Goal: Check status: Check status

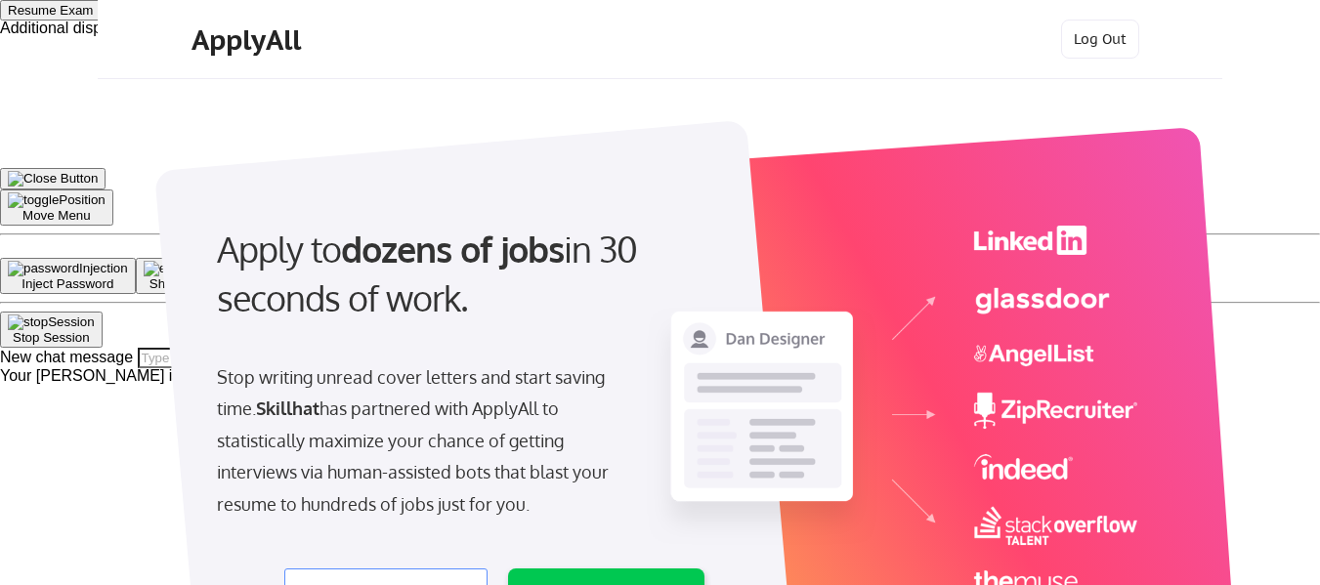
select select ""product""
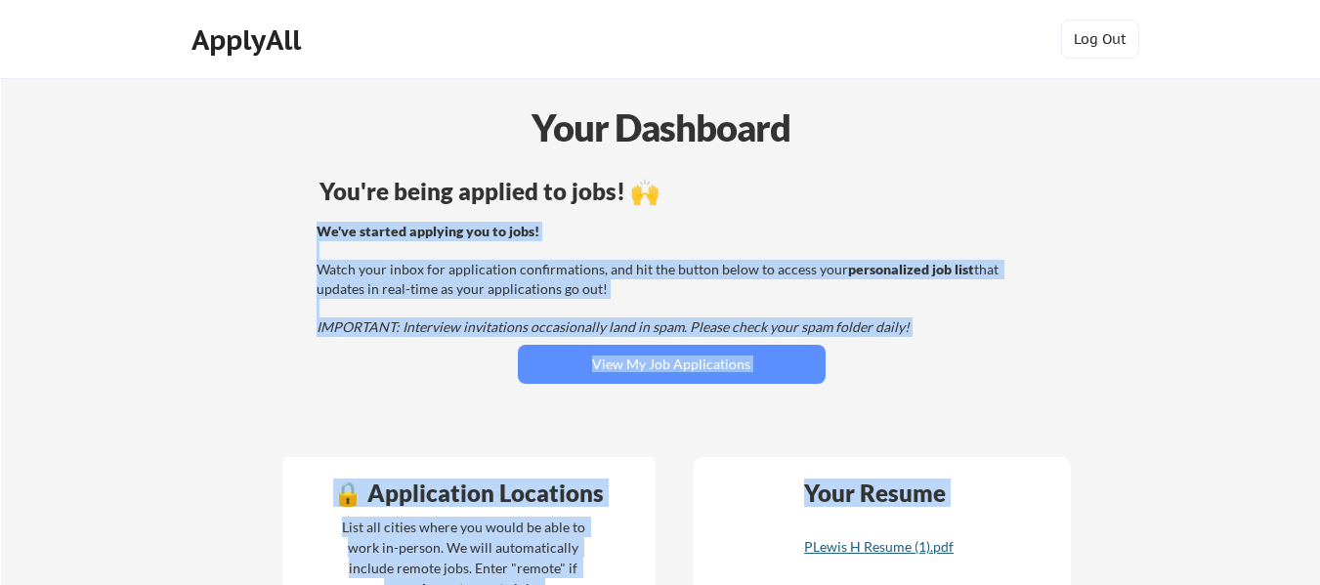
scroll to position [37, 0]
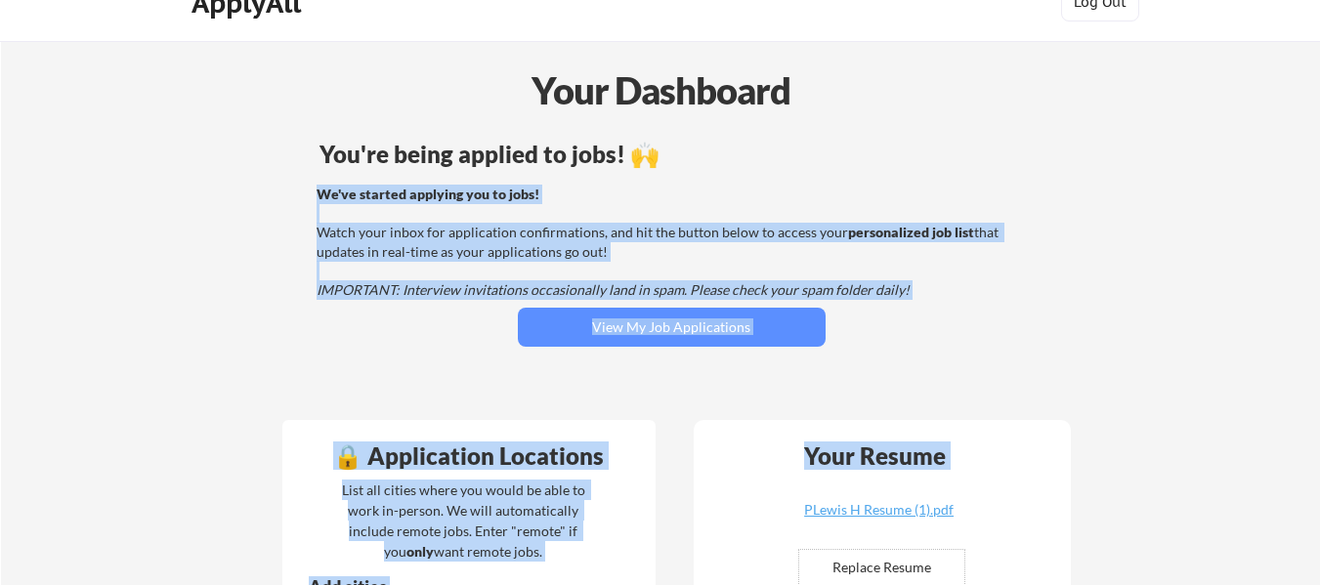
click at [659, 380] on div "You're being applied to jobs! 🙌 We've started applying you to jobs! Watch your …" at bounding box center [672, 270] width 789 height 274
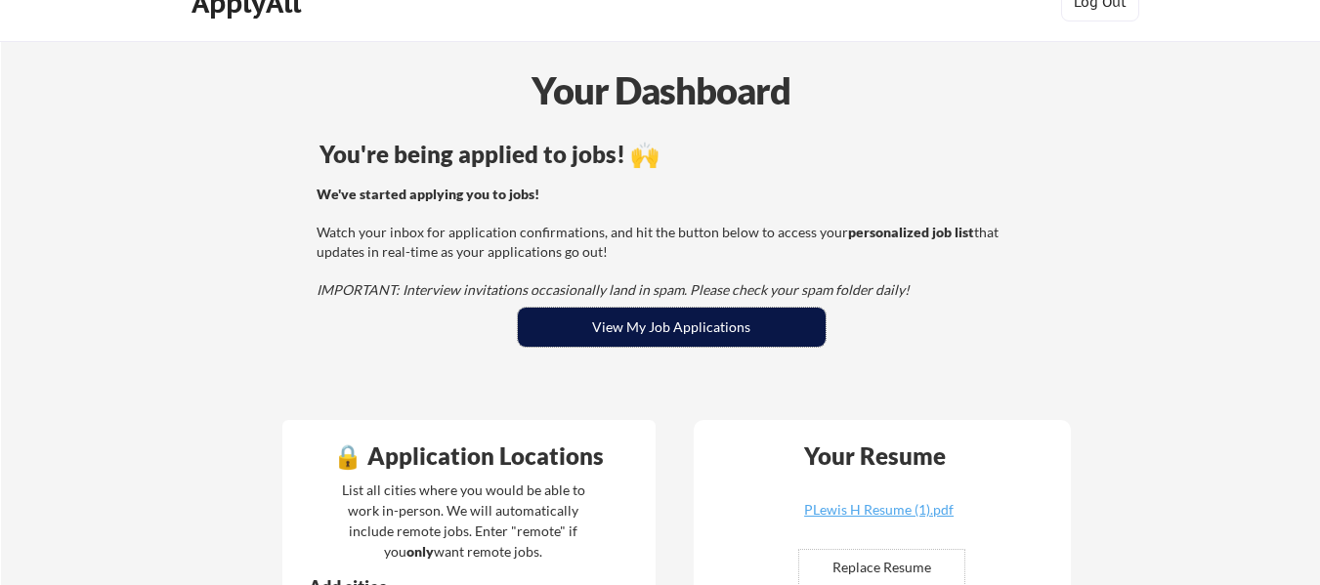
click at [648, 332] on button "View My Job Applications" at bounding box center [672, 327] width 308 height 39
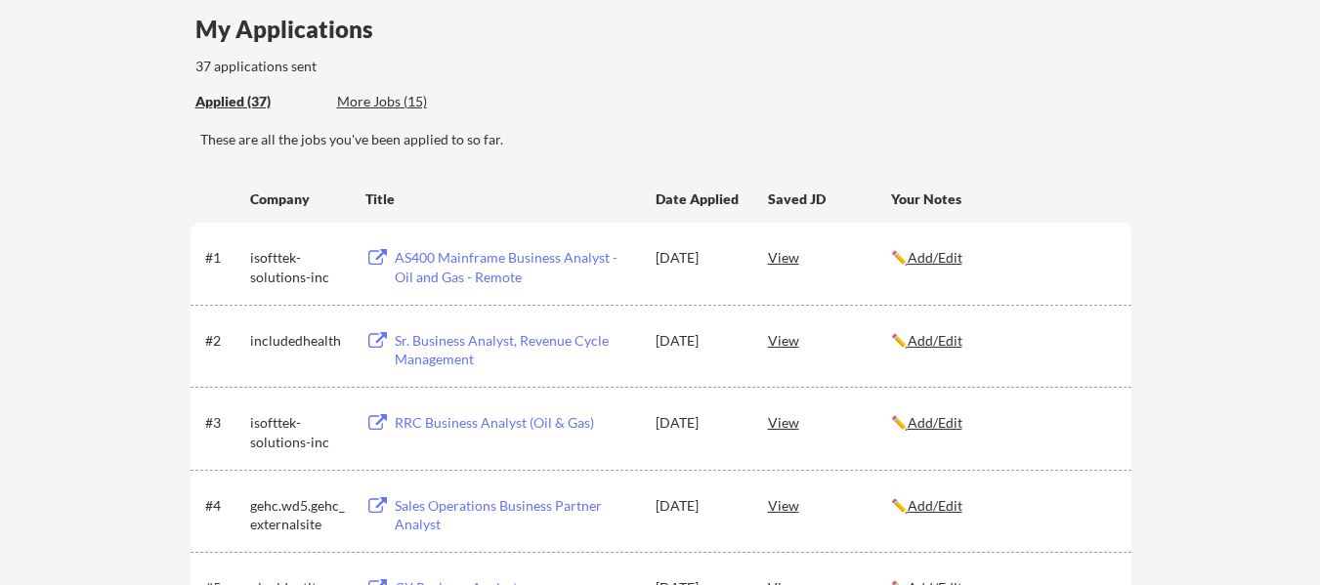
scroll to position [195, 0]
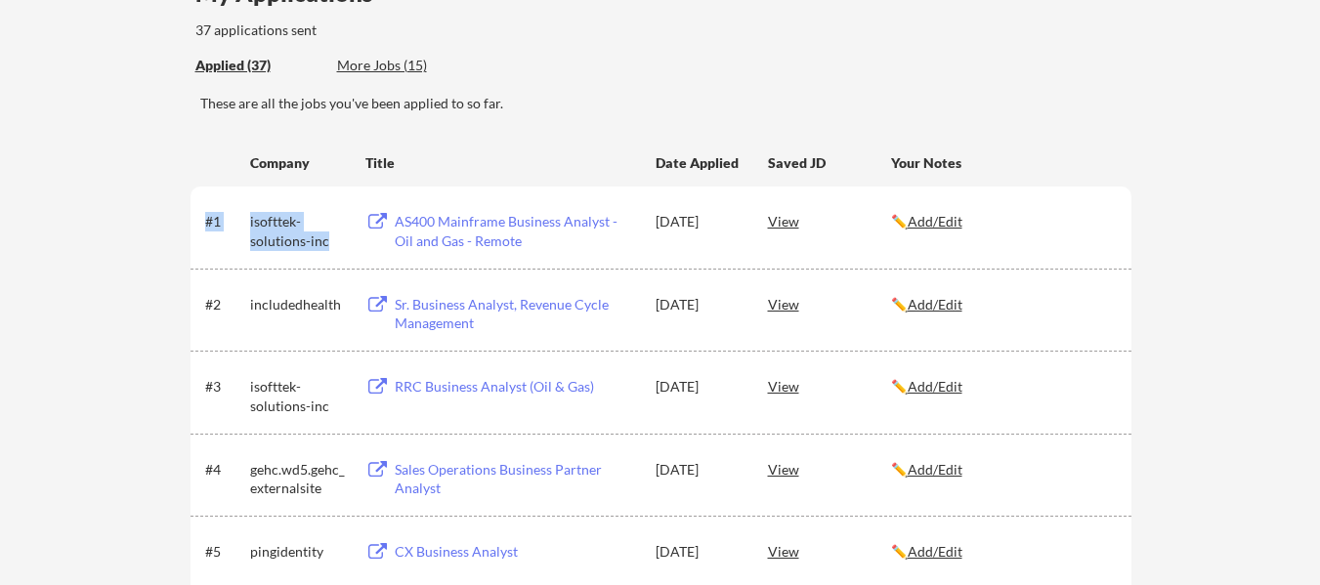
drag, startPoint x: 332, startPoint y: 240, endPoint x: 244, endPoint y: 224, distance: 89.5
click at [244, 224] on div "#1 isofttek-solutions-inc AS400 Mainframe Business Analyst - Oil and Gas - Remo…" at bounding box center [659, 226] width 909 height 47
click at [269, 238] on div "isofttek-solutions-inc" at bounding box center [299, 231] width 98 height 38
drag, startPoint x: 344, startPoint y: 248, endPoint x: 261, endPoint y: 217, distance: 88.7
click at [261, 217] on div "isofttek-solutions-inc" at bounding box center [299, 231] width 98 height 38
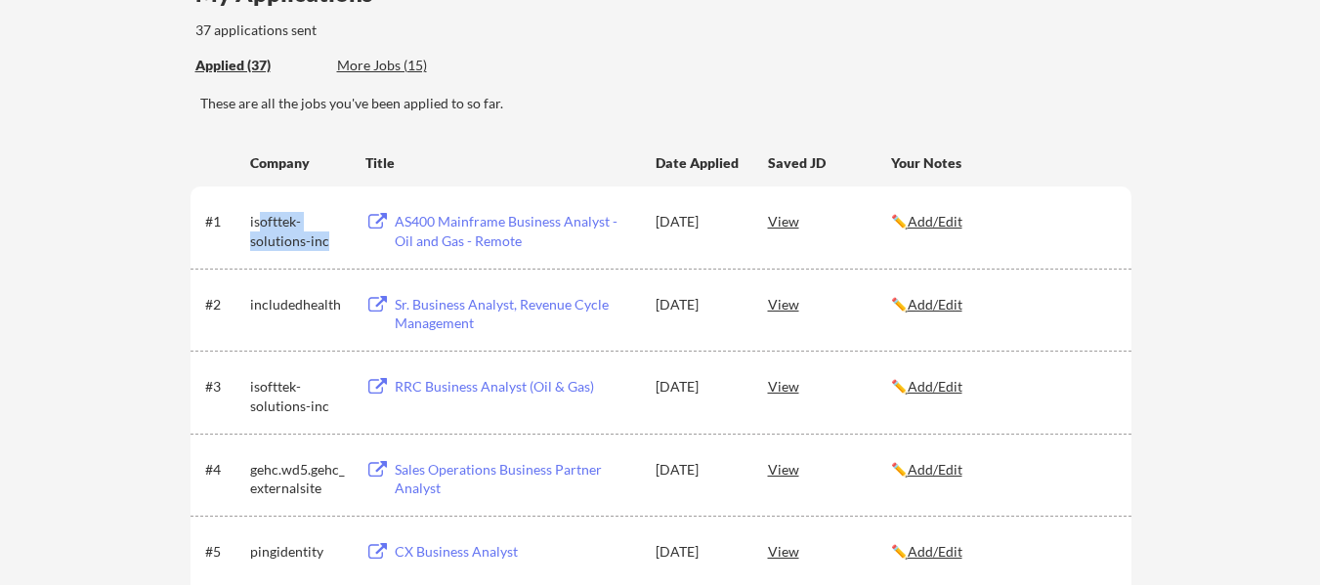
click at [270, 220] on div "isofttek-solutions-inc" at bounding box center [299, 231] width 98 height 38
drag, startPoint x: 303, startPoint y: 222, endPoint x: 235, endPoint y: 213, distance: 68.0
click at [235, 219] on div "#1 isofttek-solutions-inc AS400 Mainframe Business Analyst - Oil and Gas - Remo…" at bounding box center [659, 226] width 909 height 47
copy div "isofttek-"
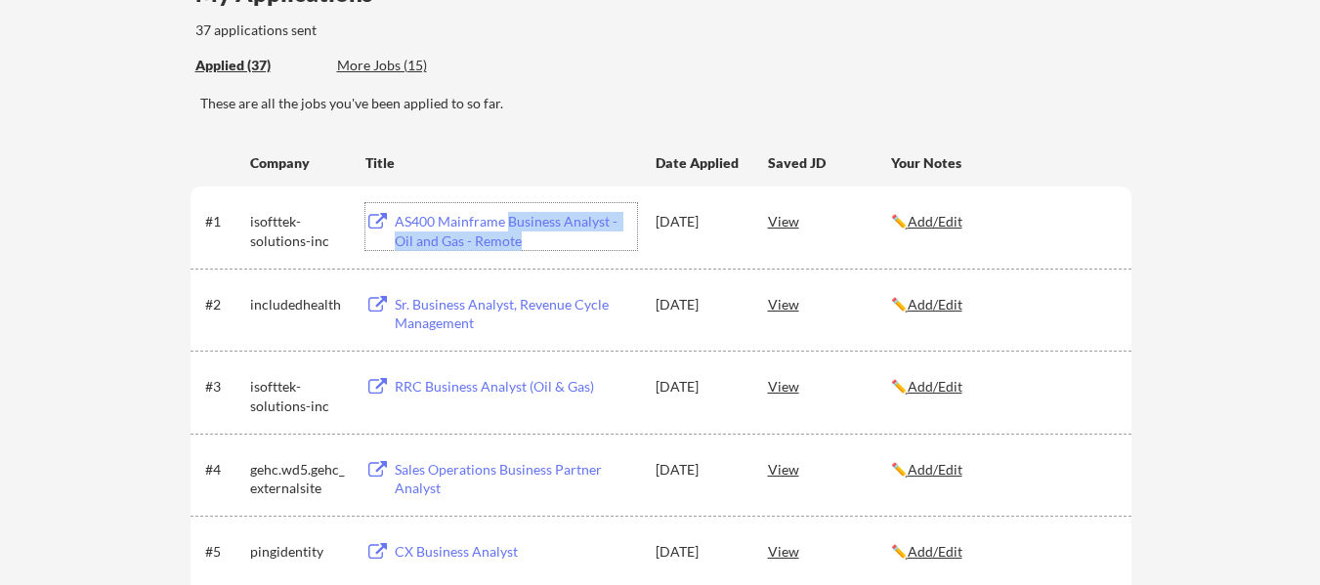
drag, startPoint x: 497, startPoint y: 241, endPoint x: 507, endPoint y: 221, distance: 22.7
click at [507, 221] on div "AS400 Mainframe Business Analyst - Oil and Gas - Remote" at bounding box center [516, 231] width 242 height 38
drag, startPoint x: 755, startPoint y: 103, endPoint x: 757, endPoint y: 93, distance: 10.0
click at [755, 102] on div "These are all the jobs you've been applied to so far." at bounding box center [665, 104] width 931 height 20
